Goal: Transaction & Acquisition: Purchase product/service

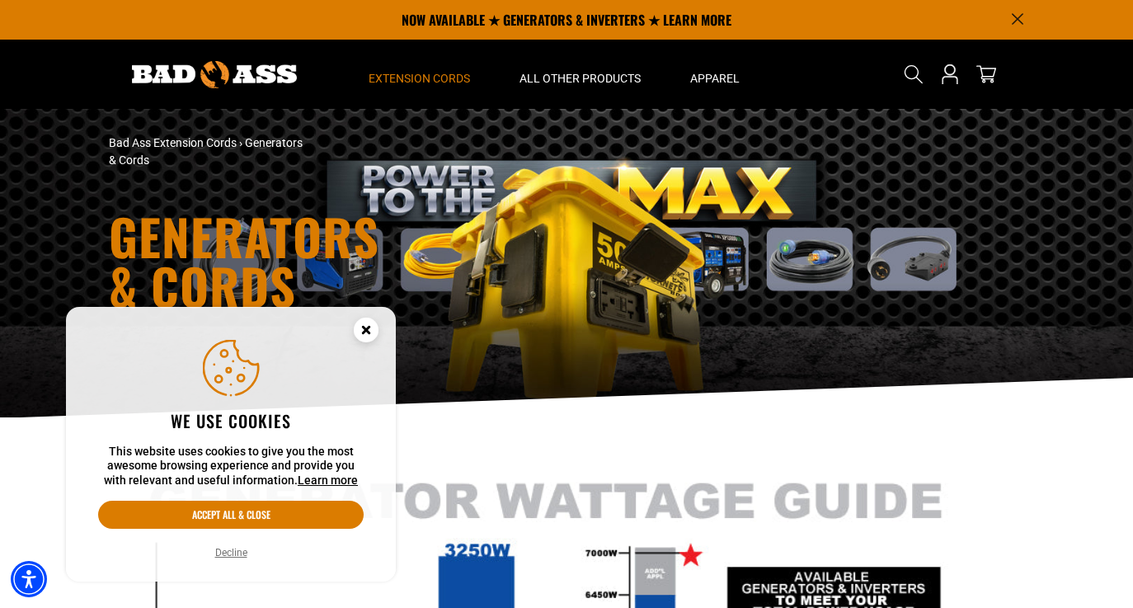
click at [237, 550] on button "Decline" at bounding box center [231, 552] width 42 height 16
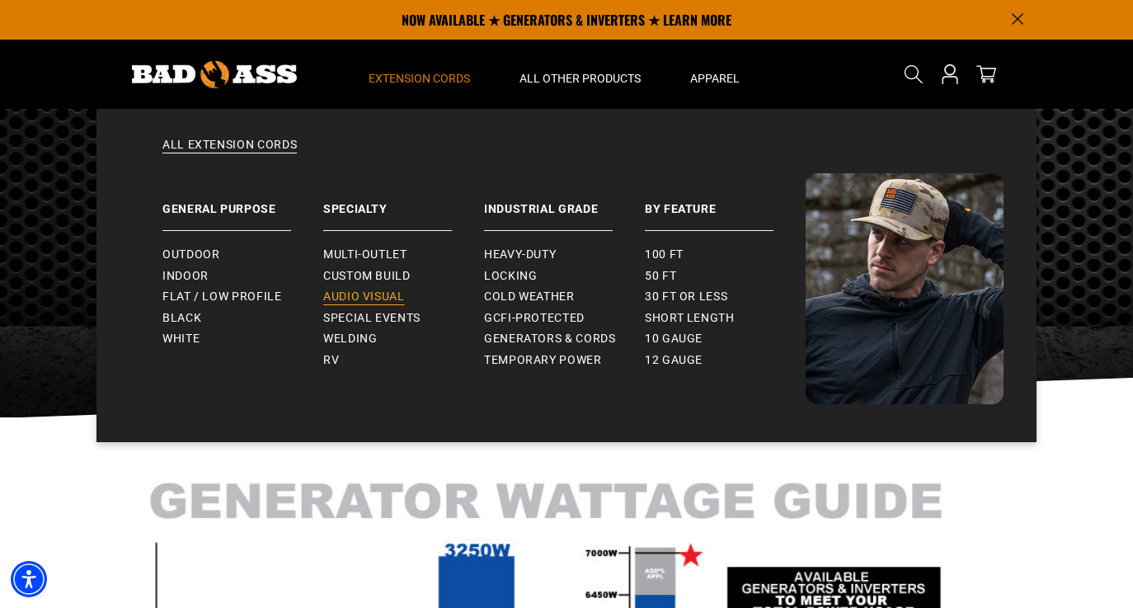
click at [370, 292] on span "Audio Visual" at bounding box center [364, 296] width 82 height 15
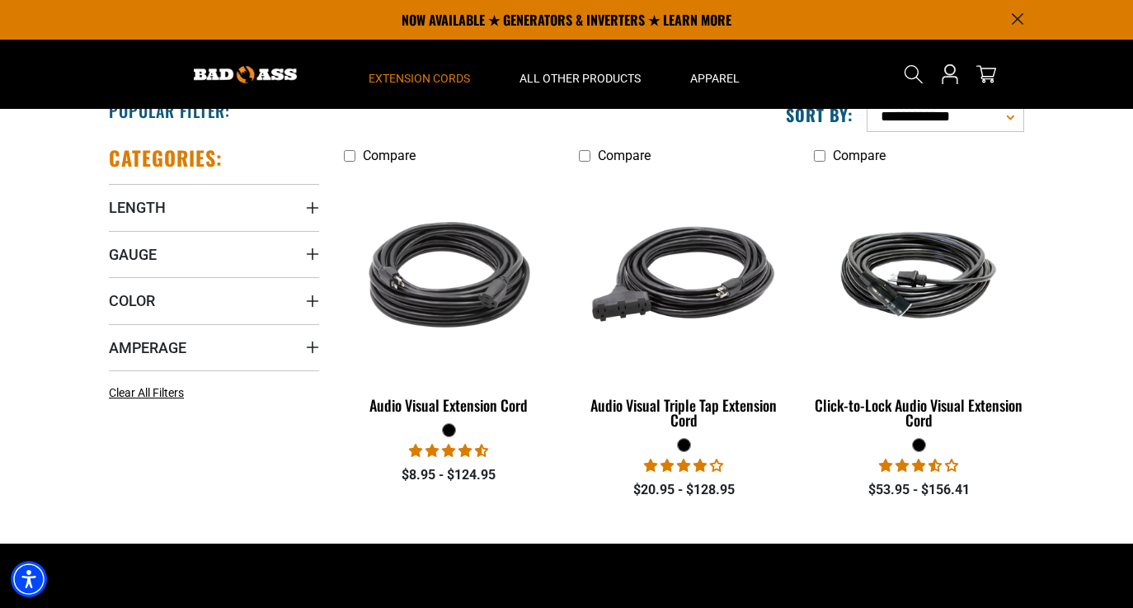
scroll to position [326, 0]
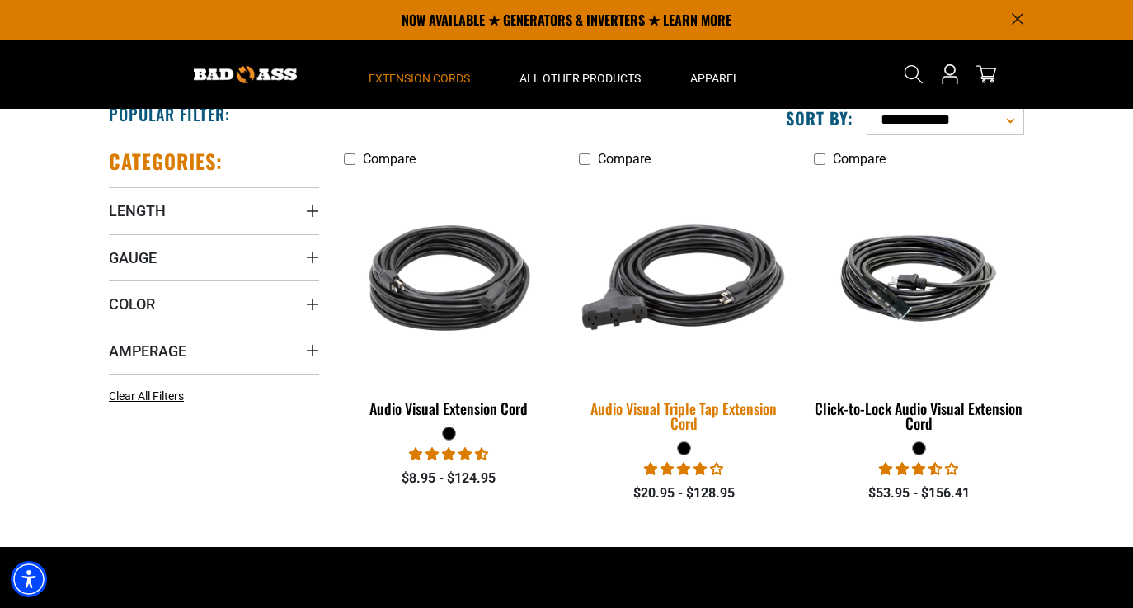
click at [685, 301] on img at bounding box center [683, 277] width 231 height 211
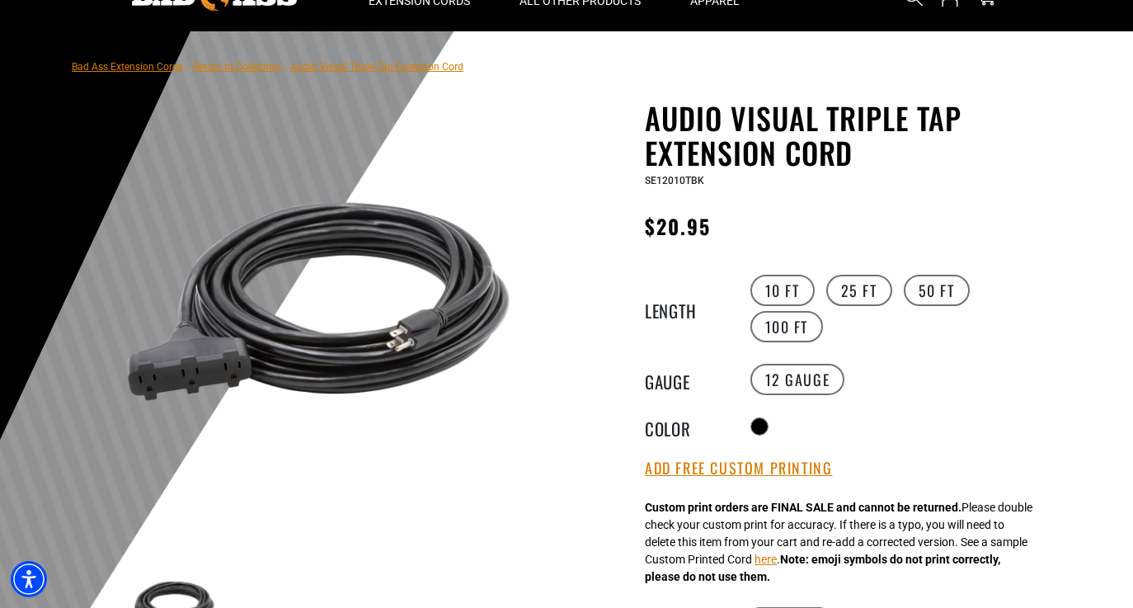
scroll to position [89, 0]
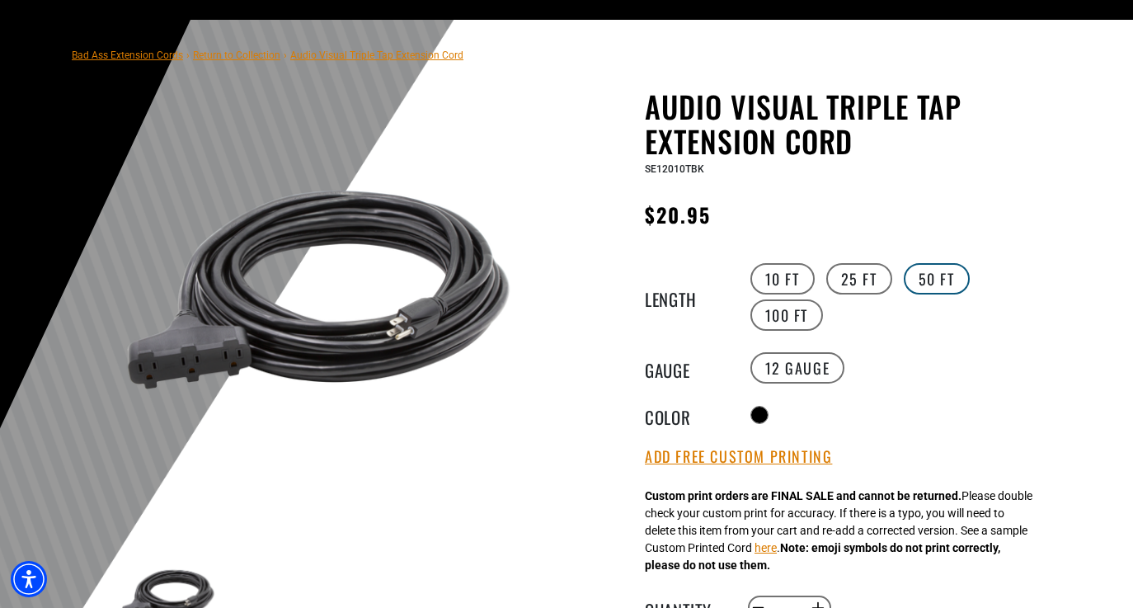
click at [943, 281] on label "50 FT" at bounding box center [937, 278] width 66 height 31
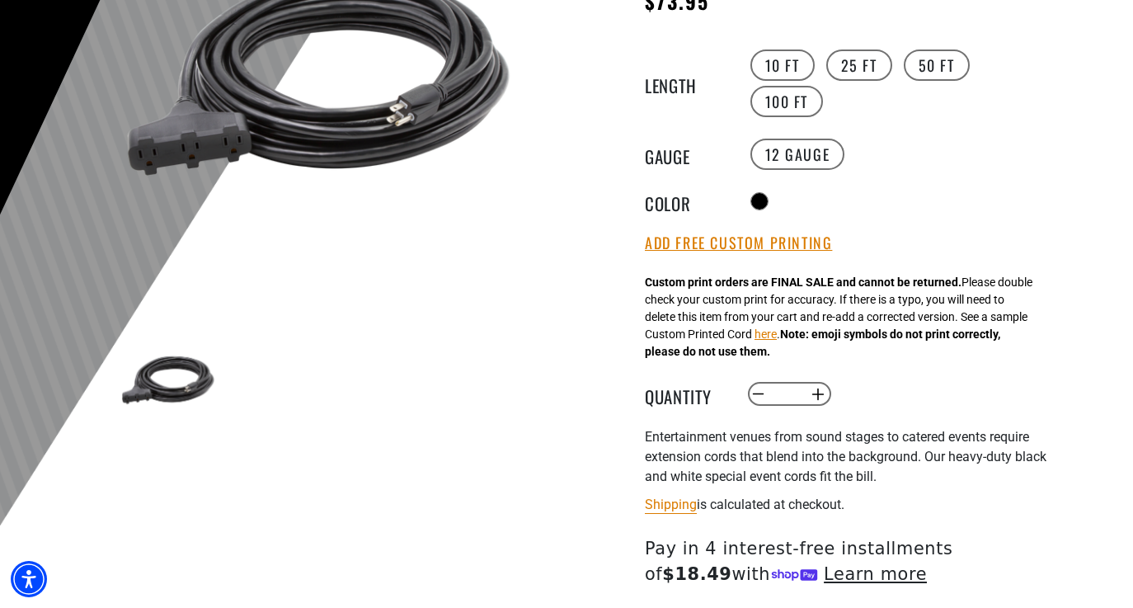
scroll to position [303, 0]
click at [819, 392] on button "Increase quantity for Audio Visual Triple Tap Extension Cord" at bounding box center [818, 393] width 26 height 28
click at [819, 391] on button "Increase quantity for Audio Visual Triple Tap Extension Cord" at bounding box center [818, 393] width 26 height 28
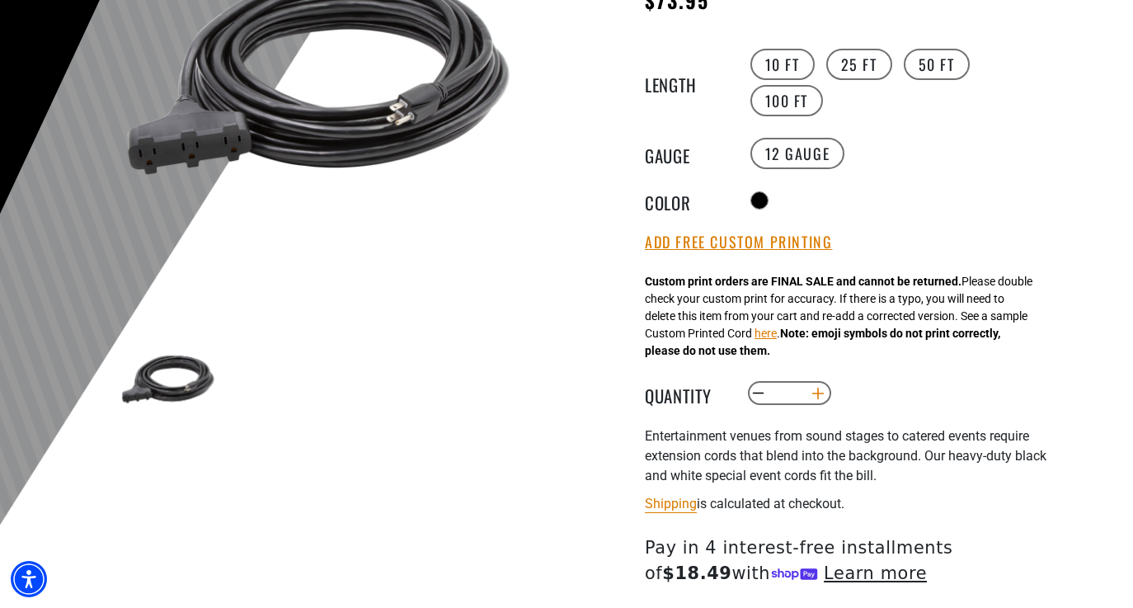
click at [819, 391] on button "Increase quantity for Audio Visual Triple Tap Extension Cord" at bounding box center [818, 393] width 26 height 28
type input "*"
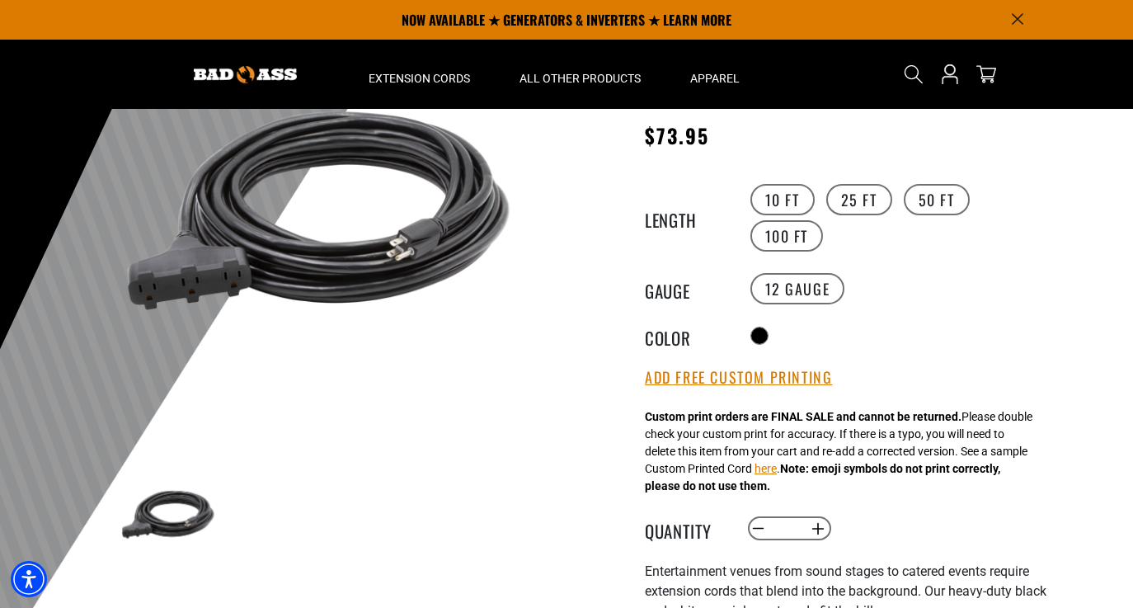
scroll to position [166, 0]
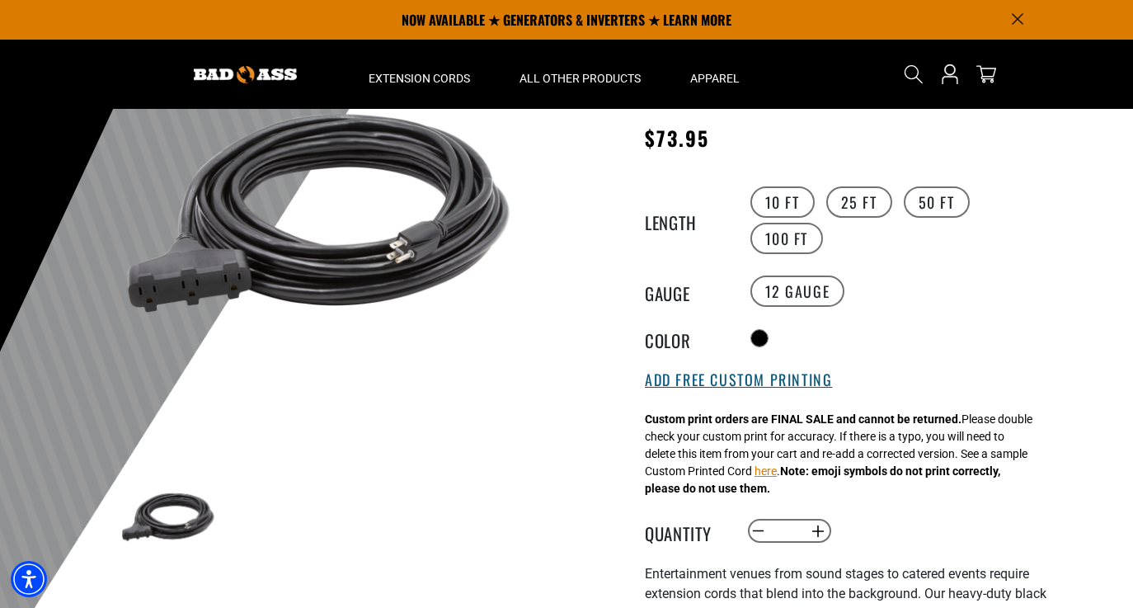
click at [708, 385] on button "Add Free Custom Printing" at bounding box center [738, 380] width 187 height 18
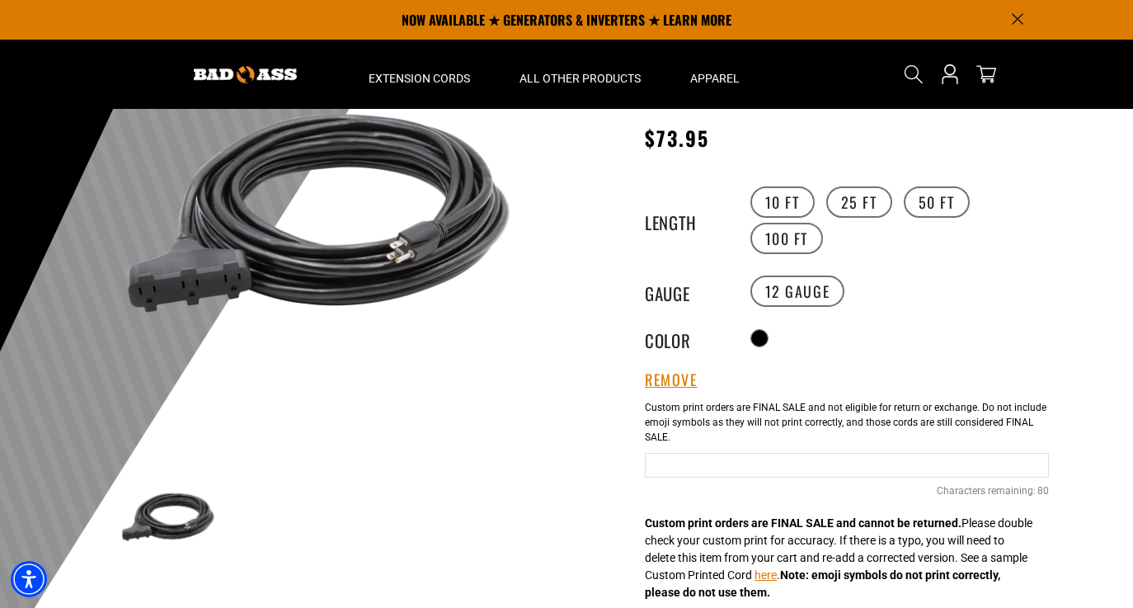
click at [688, 469] on input "Text field" at bounding box center [847, 465] width 404 height 25
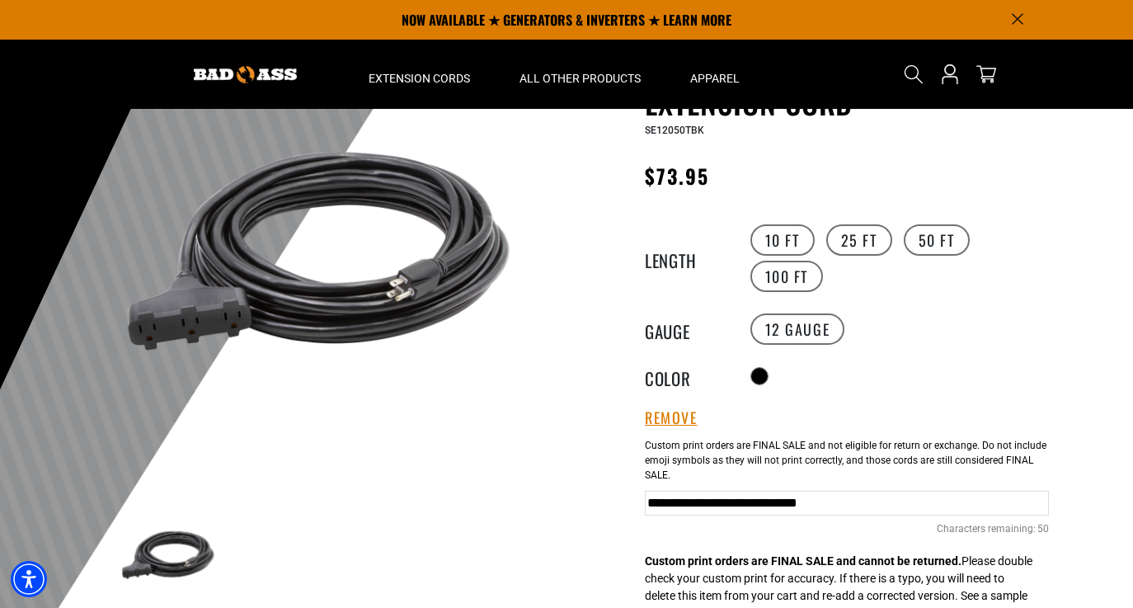
scroll to position [130, 0]
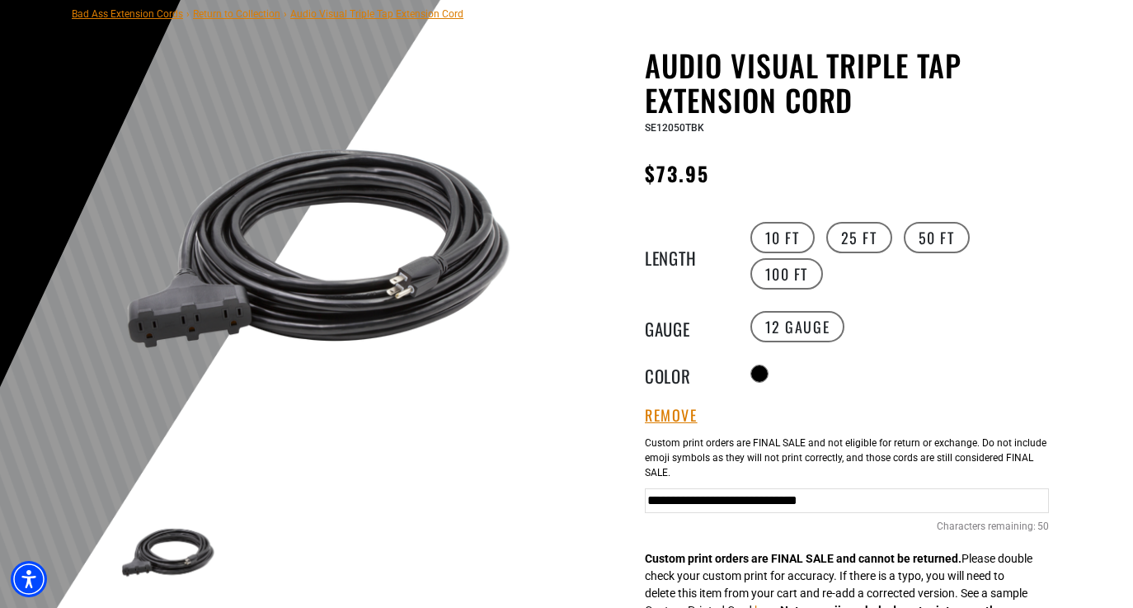
click at [678, 500] on input "**********" at bounding box center [847, 500] width 404 height 25
type input "**********"
click at [923, 365] on div "Audio Visual Triple Tap Extension Cord Audio Visual Triple Tap Extension Cord S…" at bounding box center [847, 554] width 404 height 1012
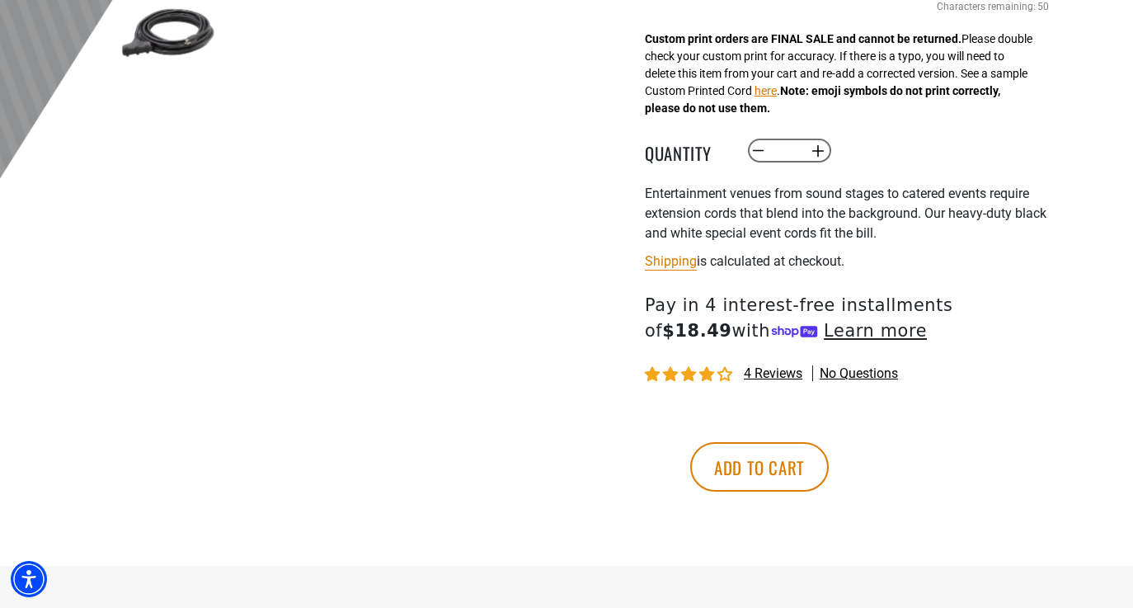
scroll to position [654, 0]
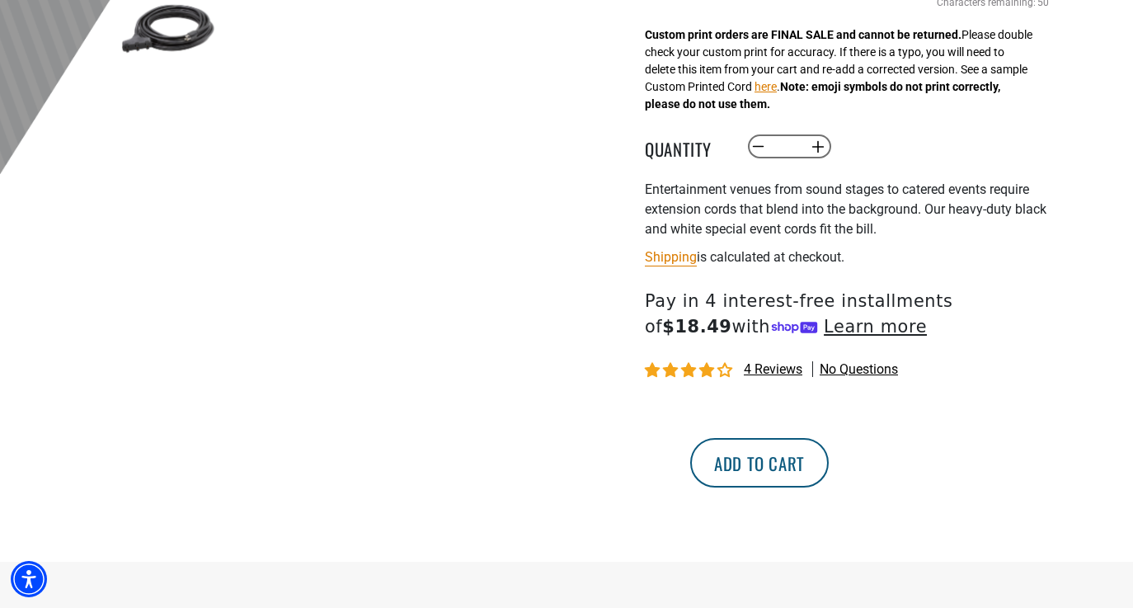
click at [829, 458] on button "Add to cart" at bounding box center [759, 462] width 138 height 49
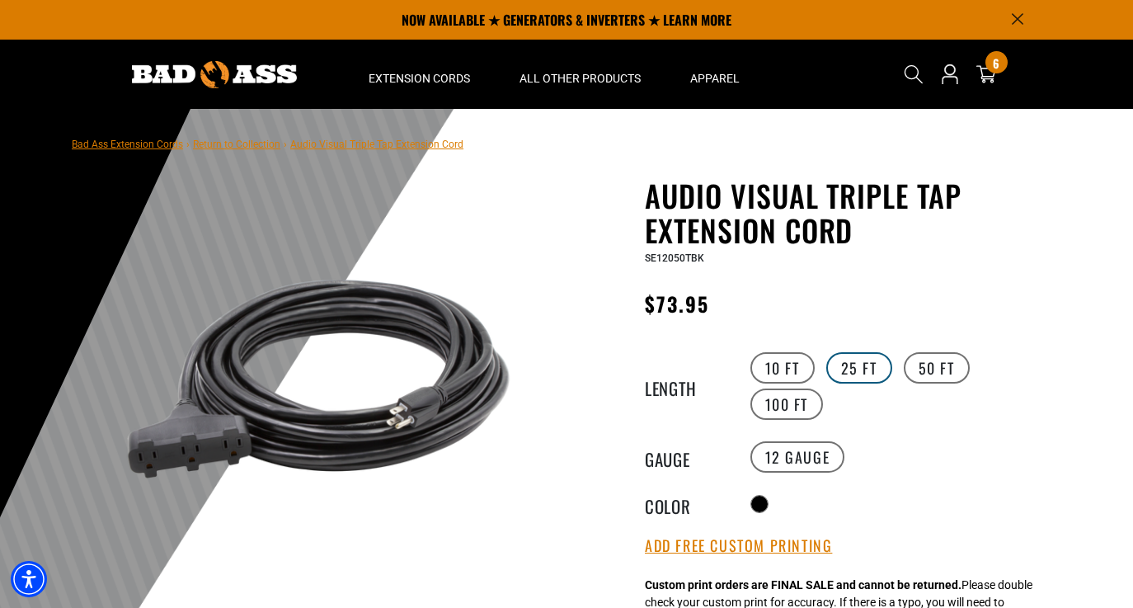
click at [864, 375] on label "25 FT" at bounding box center [859, 367] width 66 height 31
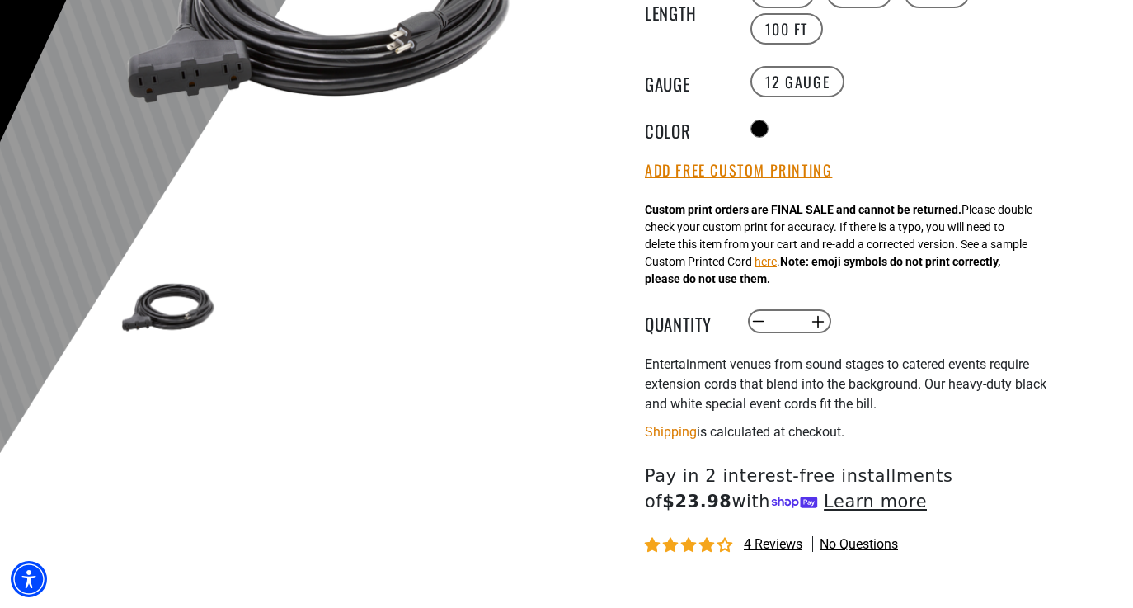
scroll to position [378, 0]
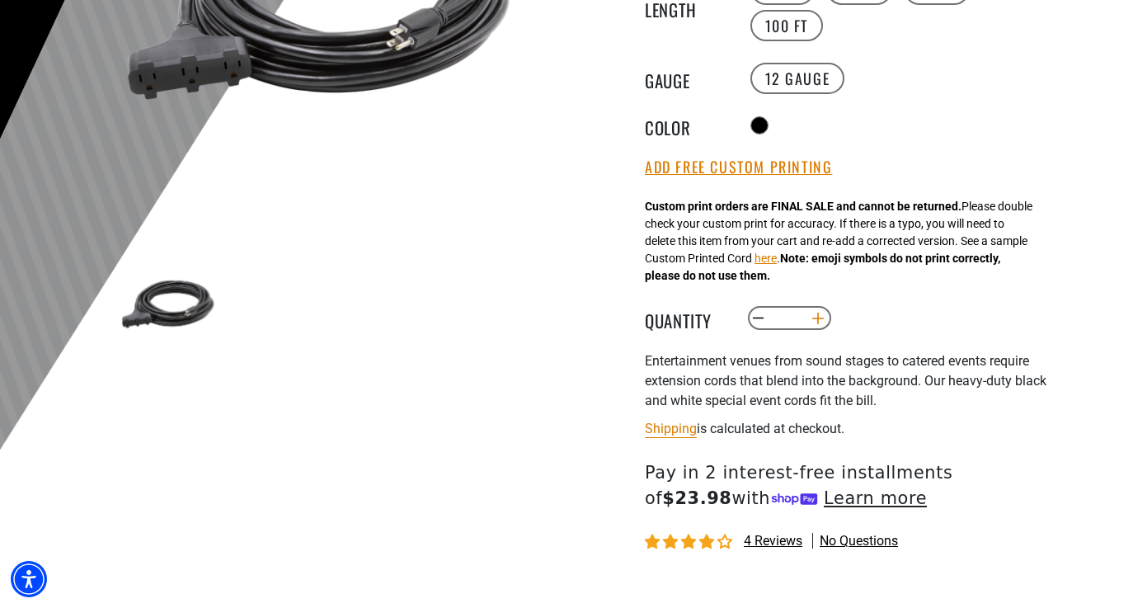
click at [815, 324] on button "Increase quantity for Audio Visual Triple Tap Extension Cord" at bounding box center [818, 318] width 26 height 28
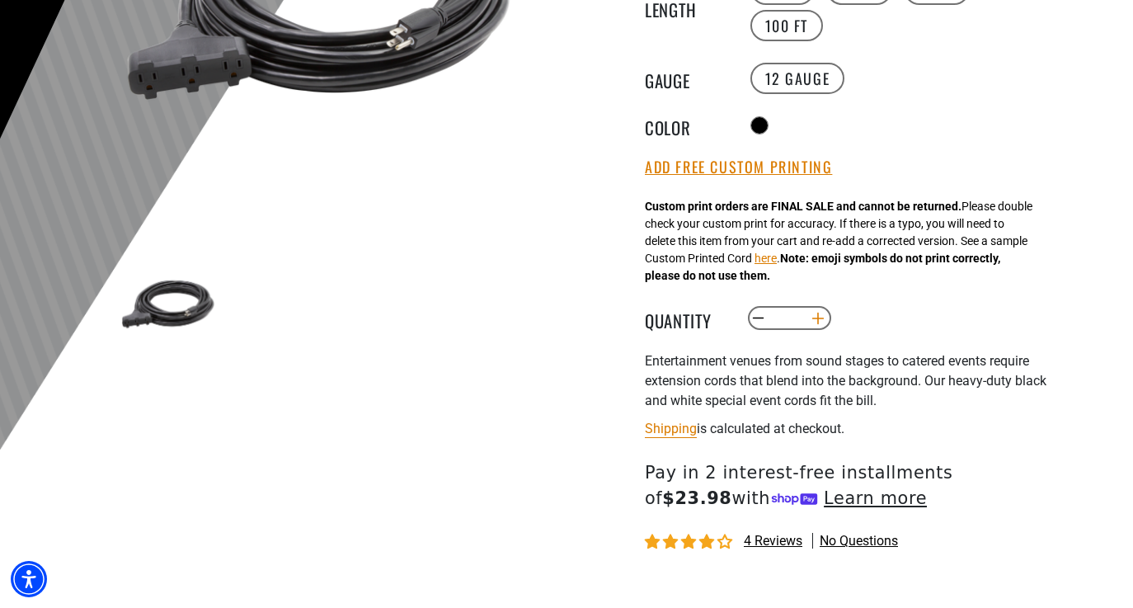
type input "*"
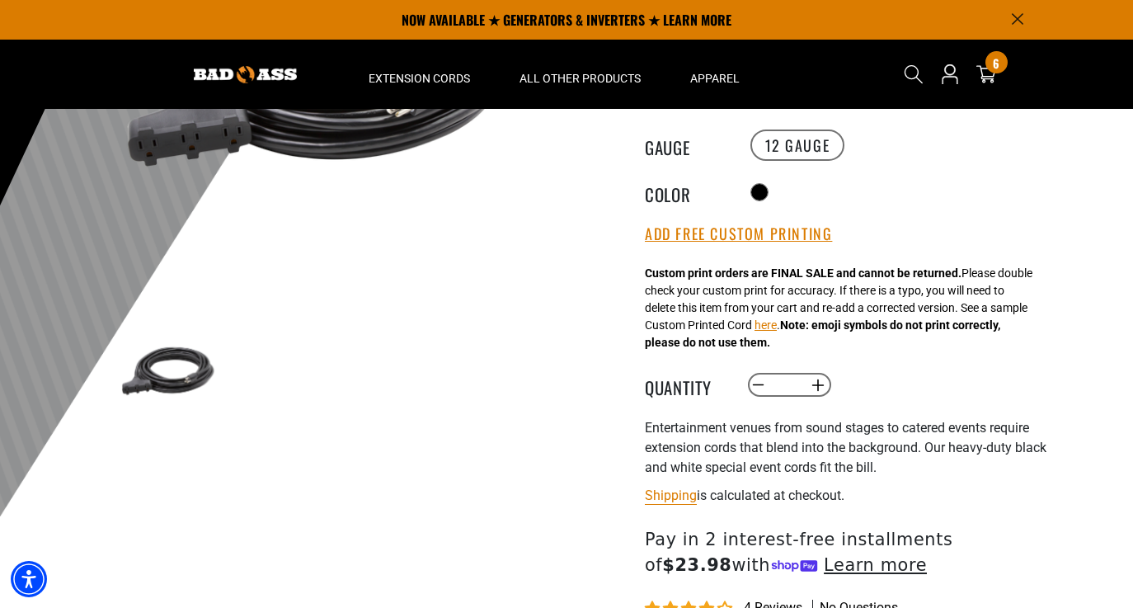
scroll to position [306, 0]
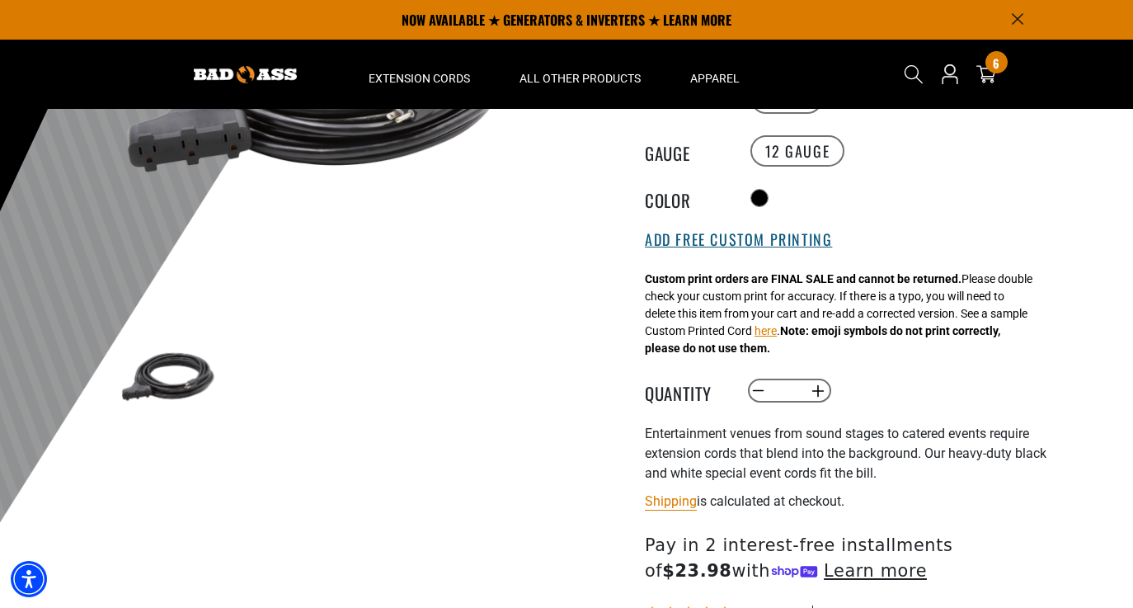
click at [772, 241] on button "Add Free Custom Printing" at bounding box center [738, 240] width 187 height 18
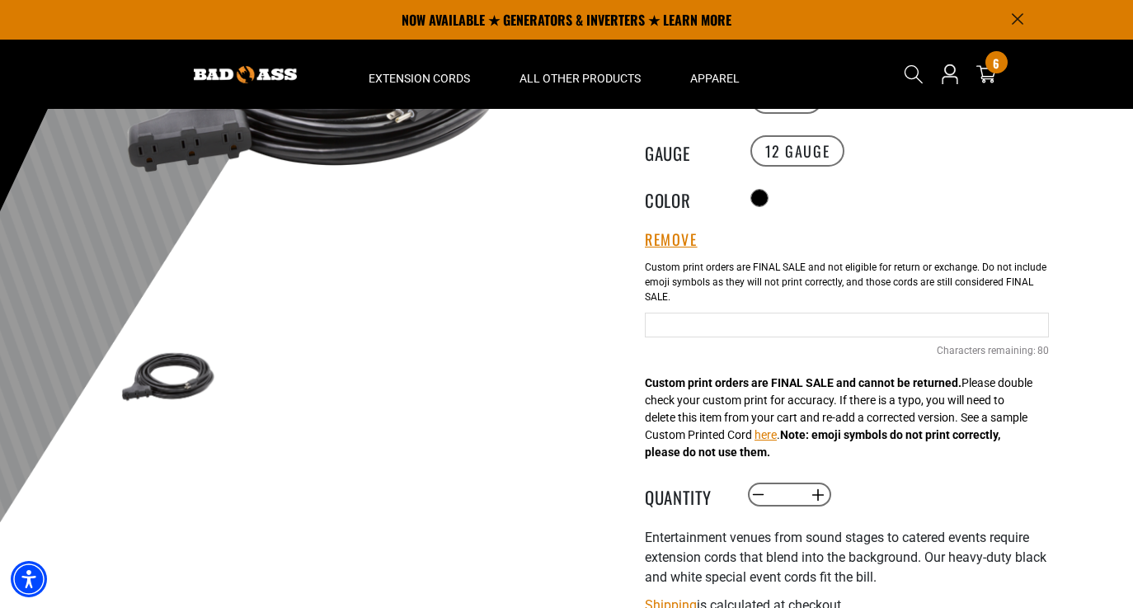
click at [686, 323] on input "Text field" at bounding box center [847, 324] width 404 height 25
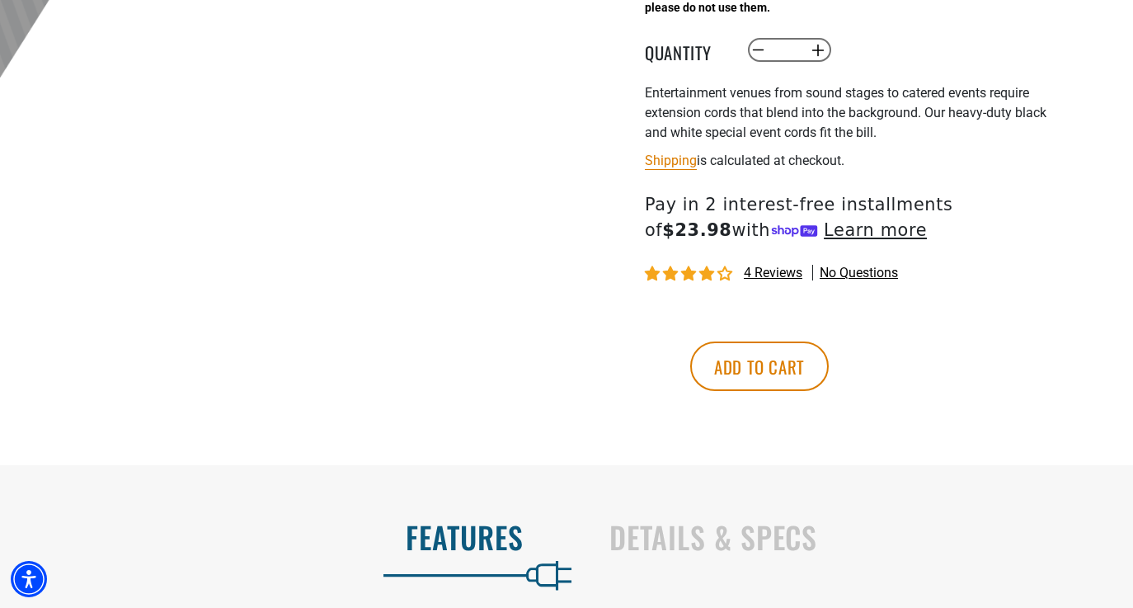
scroll to position [753, 0]
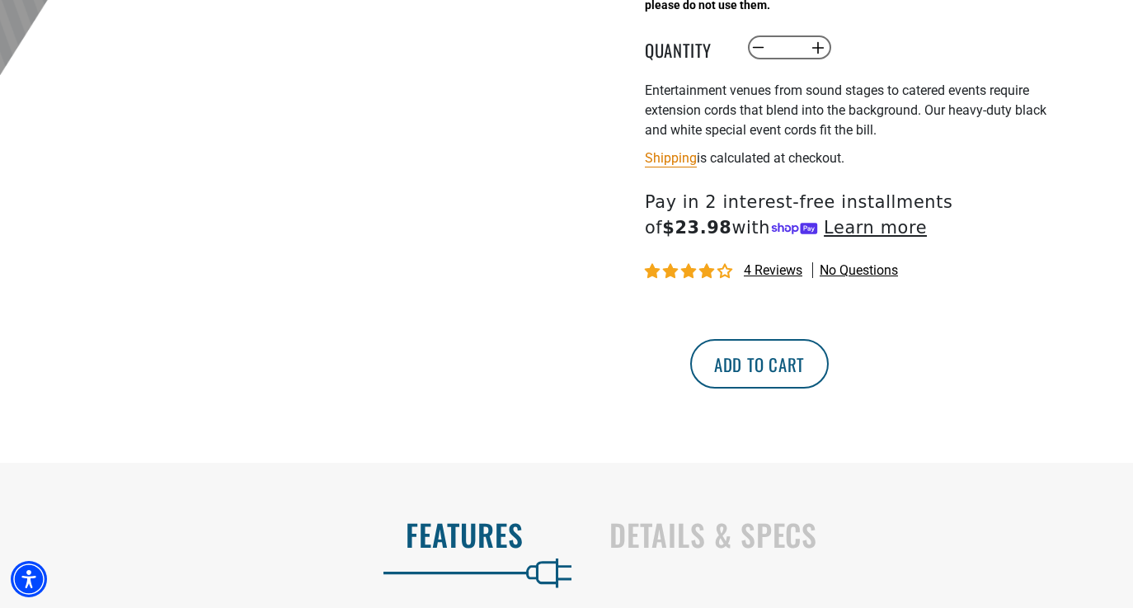
type input "**********"
click at [829, 366] on button "Add to cart" at bounding box center [759, 363] width 138 height 49
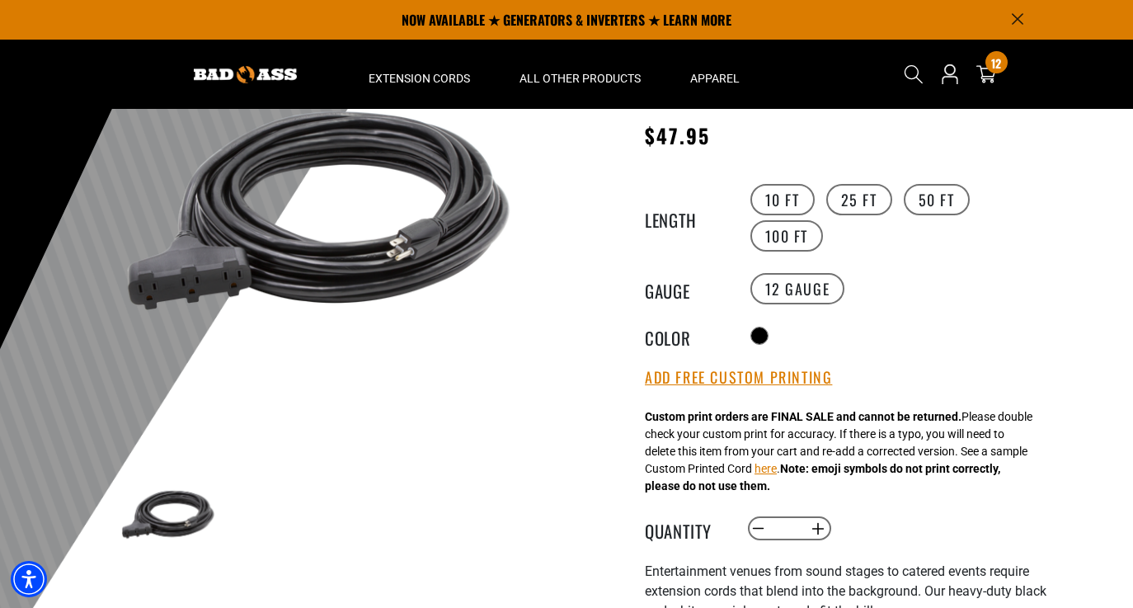
scroll to position [155, 0]
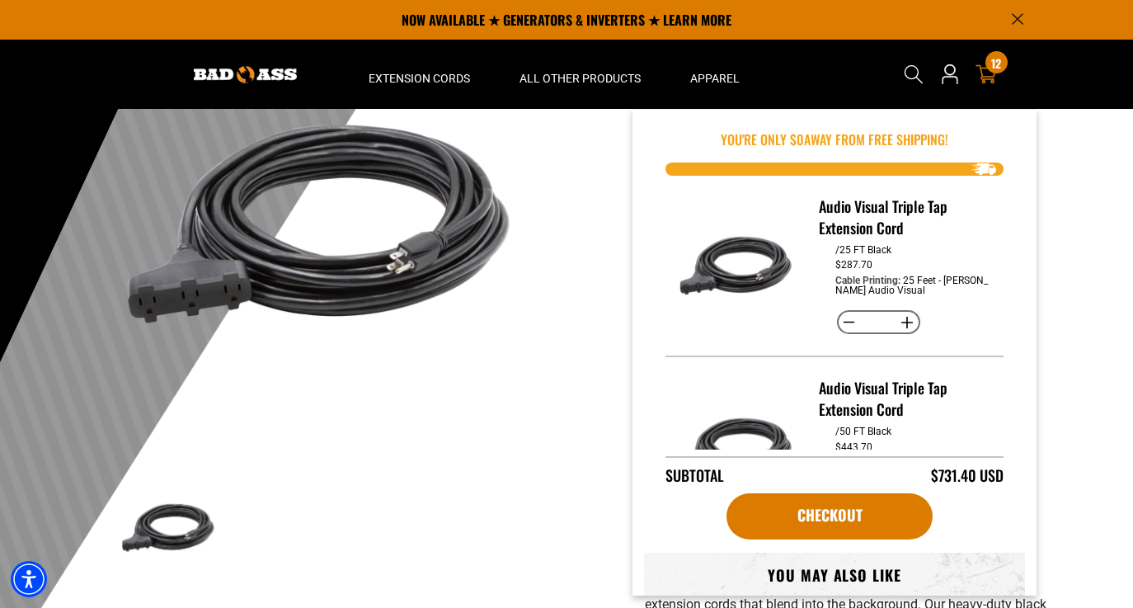
click at [992, 69] on span "12" at bounding box center [996, 63] width 10 height 12
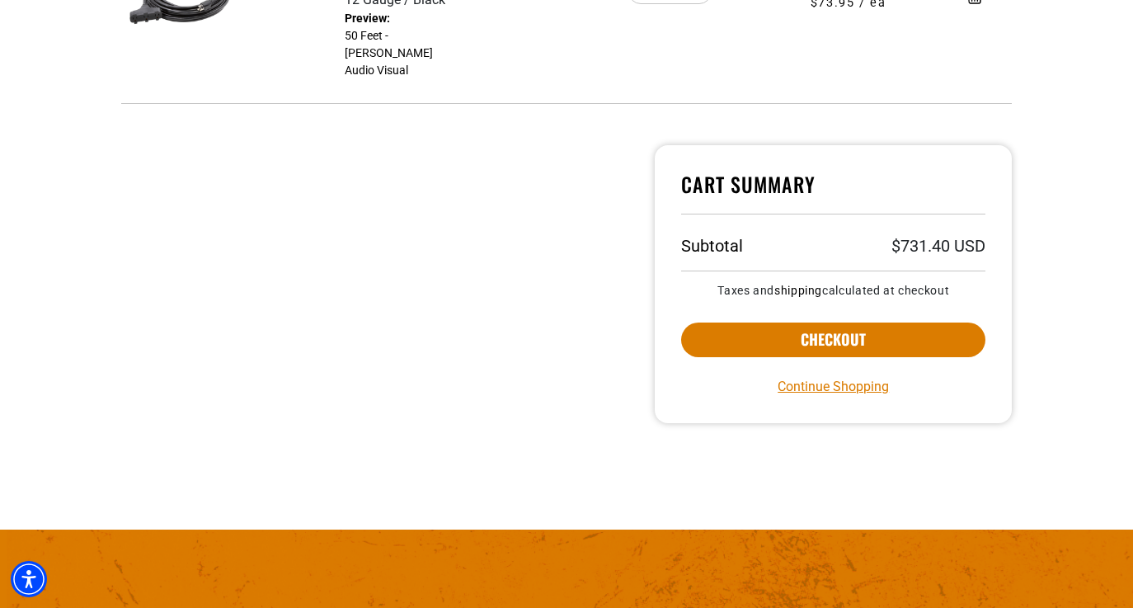
scroll to position [688, 0]
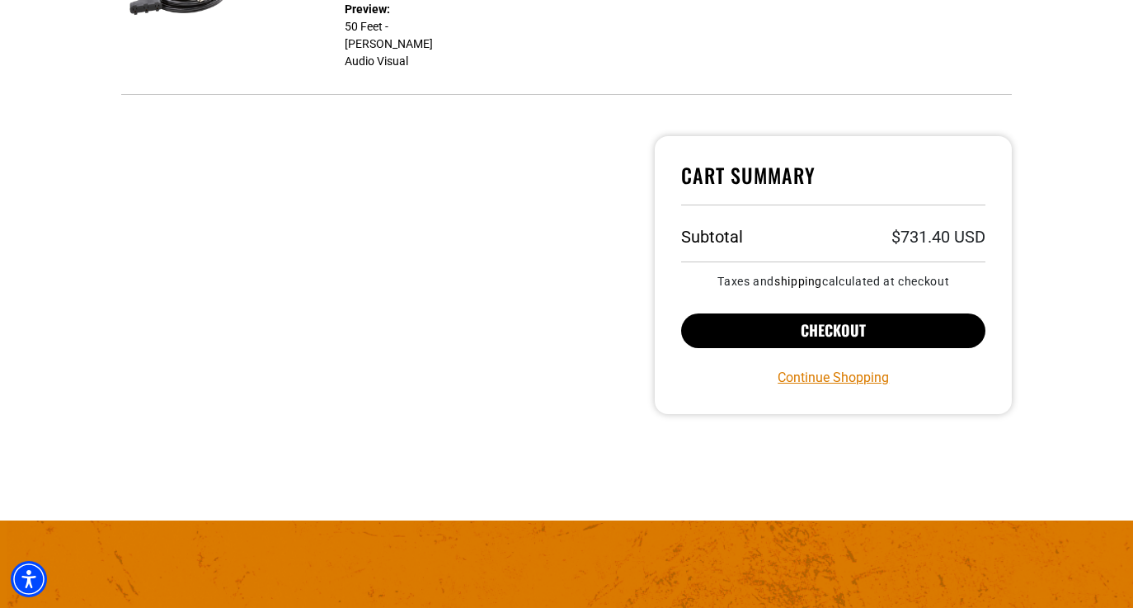
click at [844, 325] on button "Checkout" at bounding box center [833, 330] width 304 height 35
